Goal: Task Accomplishment & Management: Use online tool/utility

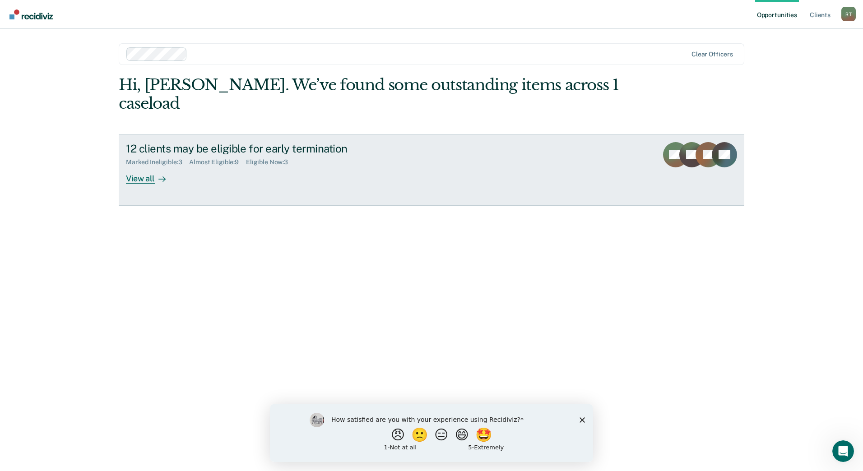
click at [150, 166] on div "View all" at bounding box center [151, 175] width 51 height 18
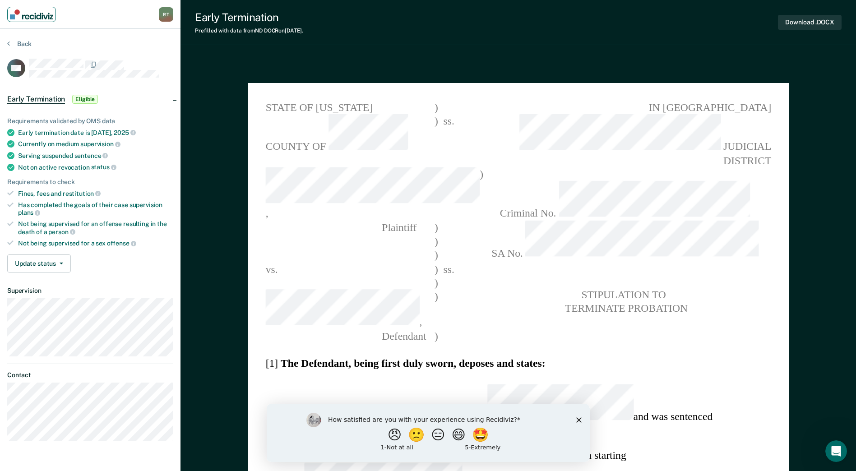
type textarea "x"
click at [17, 43] on button "Back" at bounding box center [19, 44] width 24 height 8
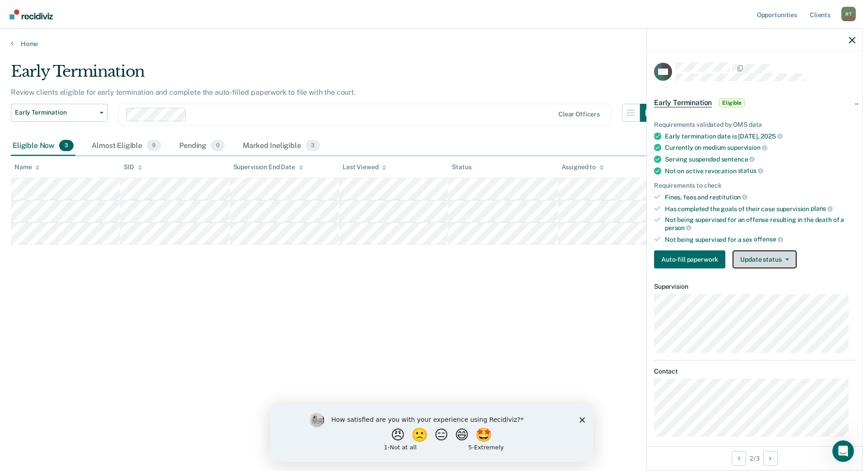
click at [774, 262] on button "Update status" at bounding box center [764, 259] width 64 height 18
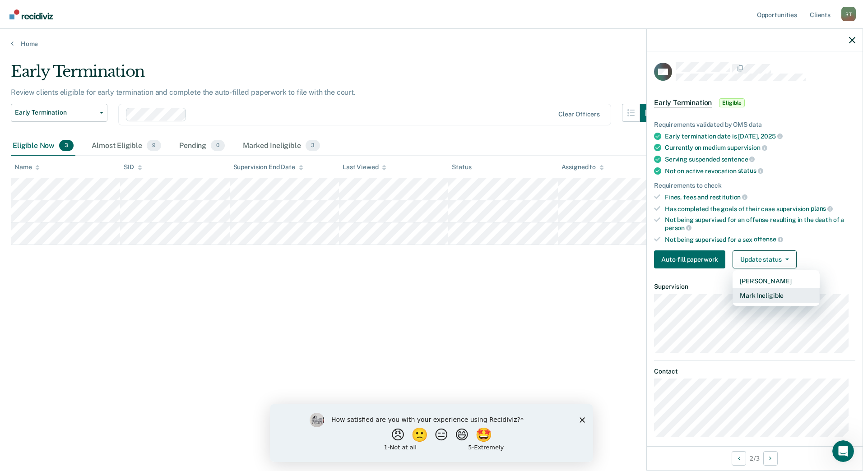
click at [770, 298] on button "Mark Ineligible" at bounding box center [775, 295] width 87 height 14
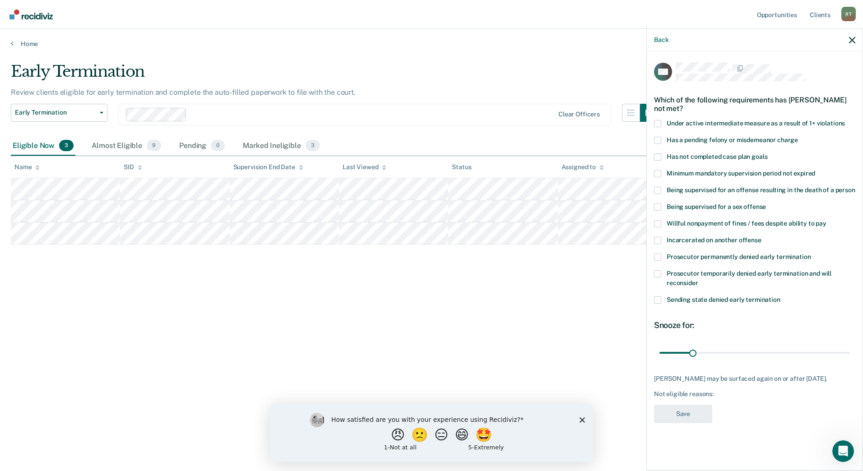
click at [656, 154] on span at bounding box center [657, 156] width 7 height 7
click at [767, 153] on input "Has not completed case plan goals" at bounding box center [767, 153] width 0 height 0
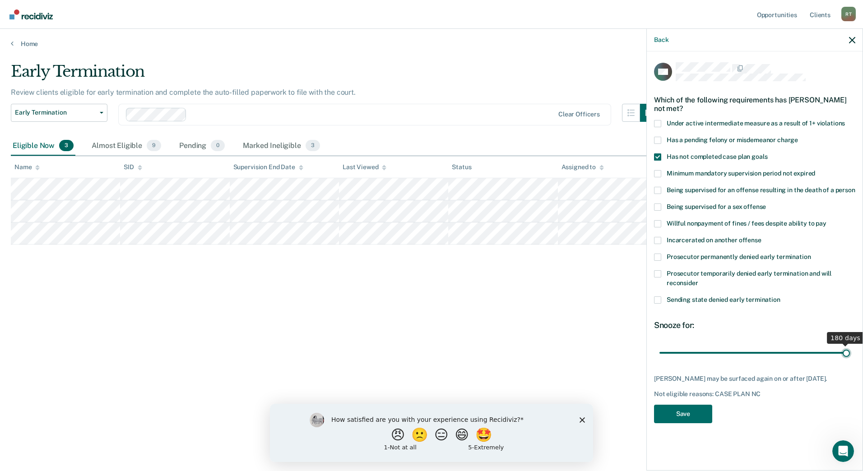
drag, startPoint x: 693, startPoint y: 353, endPoint x: 864, endPoint y: 358, distance: 171.5
type input "180"
click at [850, 358] on input "range" at bounding box center [754, 353] width 190 height 16
click at [692, 411] on button "Save" at bounding box center [683, 414] width 58 height 18
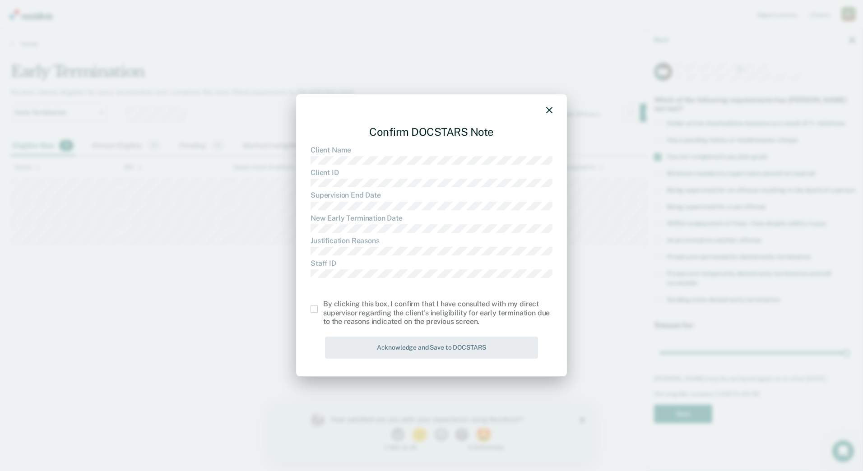
click at [313, 308] on span at bounding box center [313, 308] width 7 height 7
click at [323, 305] on input "checkbox" at bounding box center [323, 305] width 0 height 0
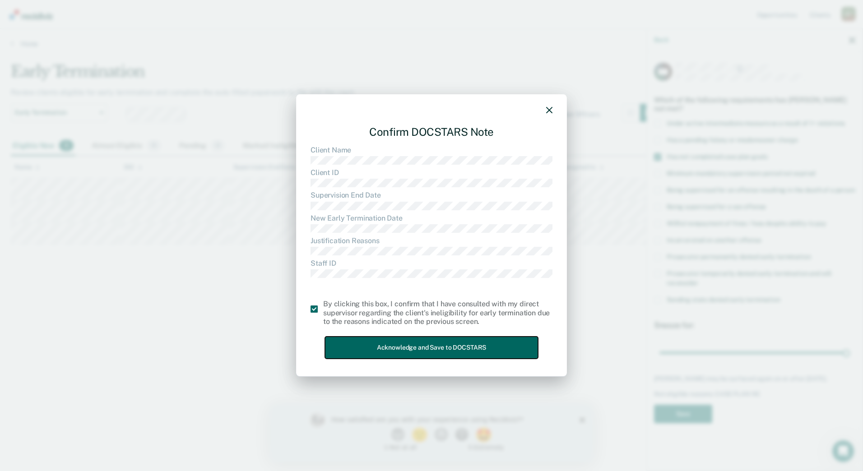
click at [421, 352] on button "Acknowledge and Save to DOCSTARS" at bounding box center [431, 348] width 213 height 22
